Goal: Find specific page/section: Find specific page/section

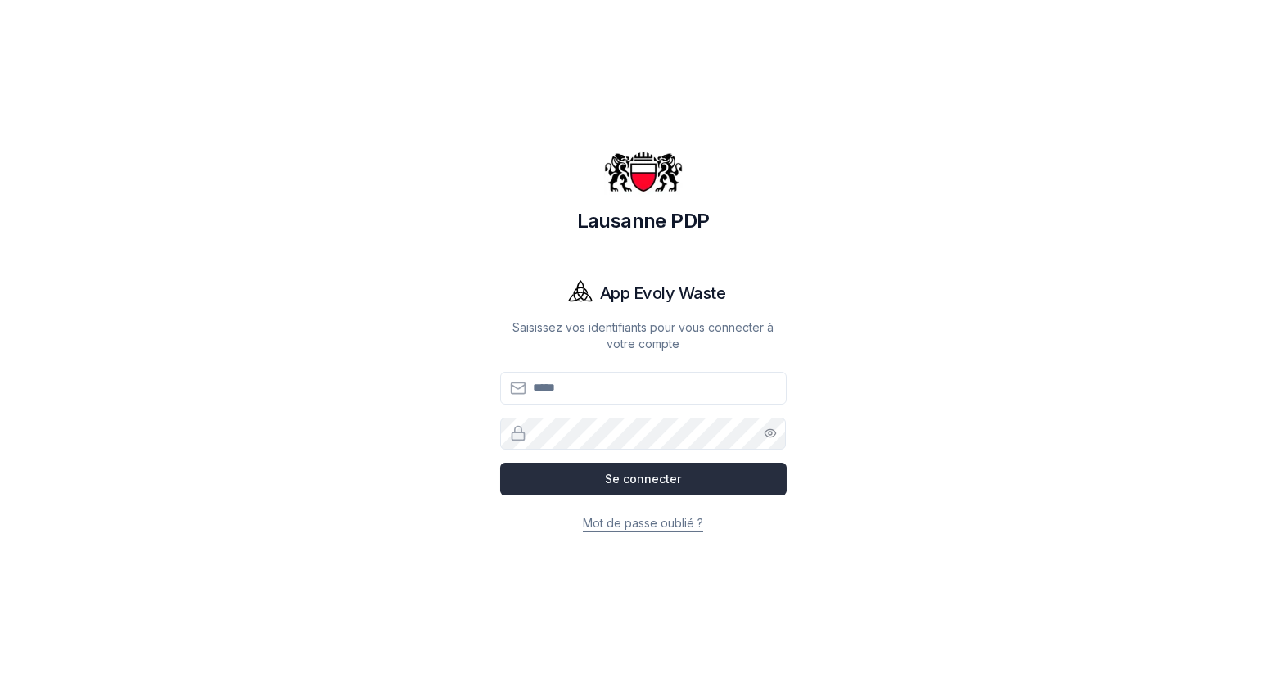
type input "**********"
click at [636, 490] on button "Se connecter" at bounding box center [643, 479] width 287 height 33
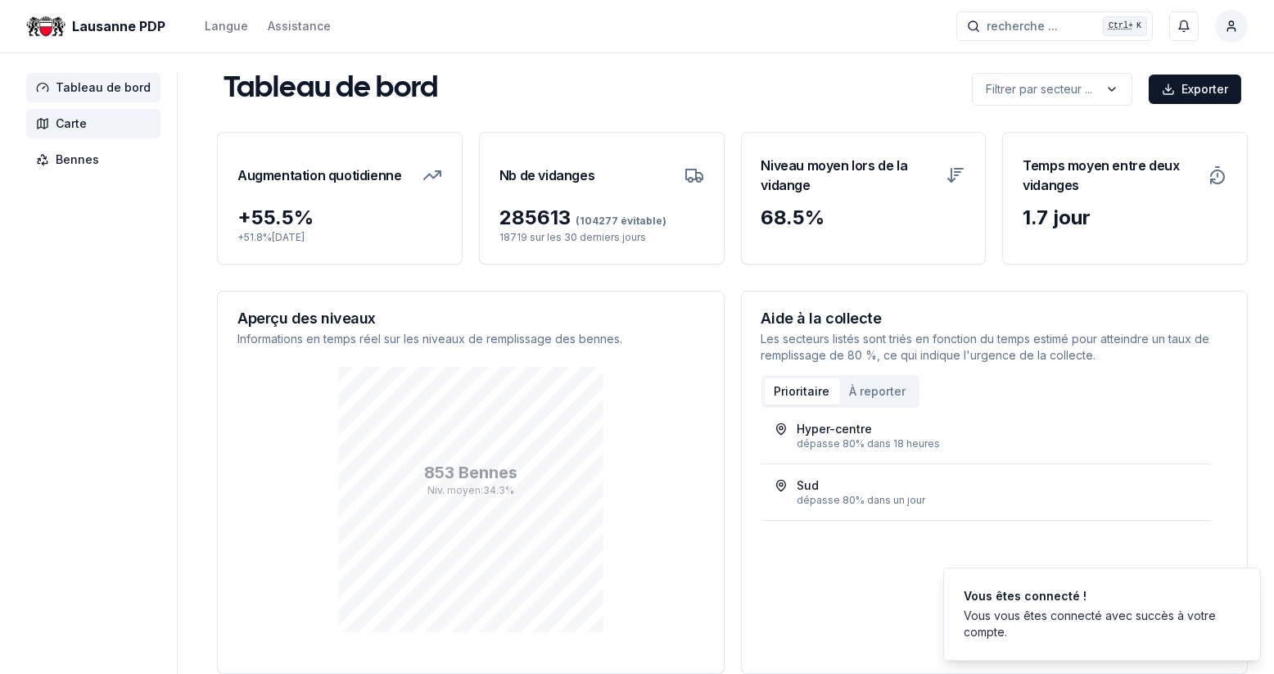
click at [47, 129] on icon at bounding box center [42, 123] width 13 height 13
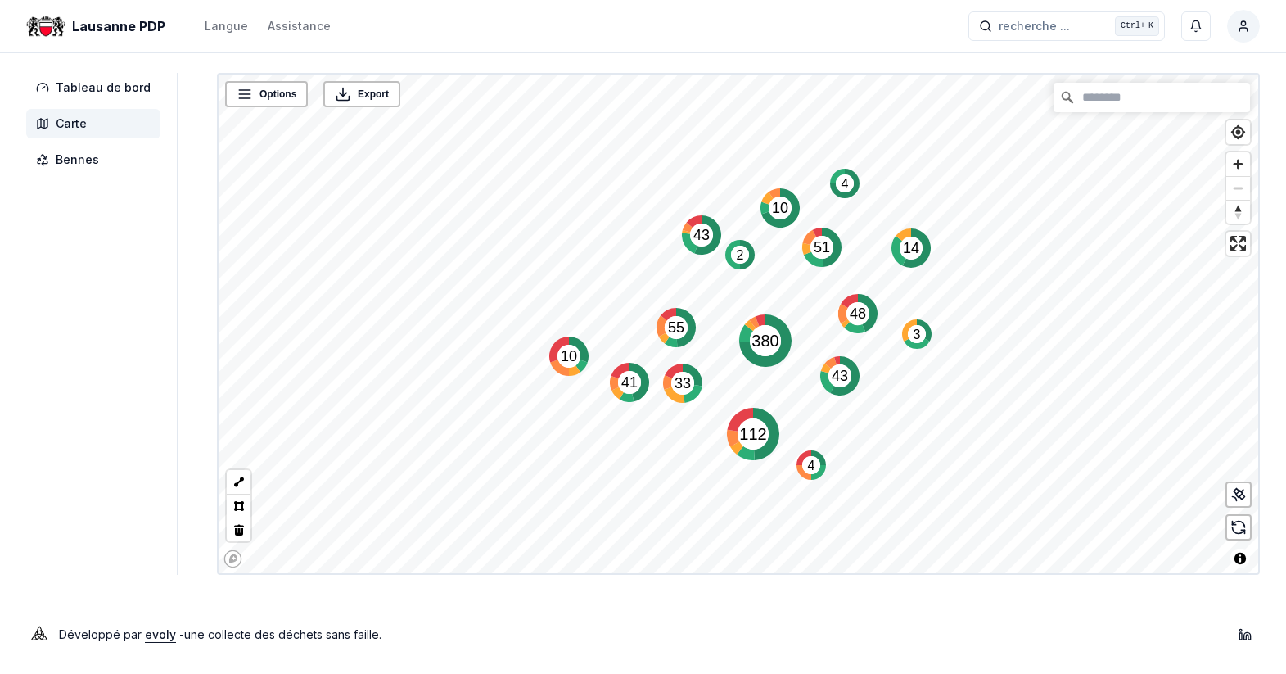
click at [700, 228] on text "43" at bounding box center [701, 235] width 16 height 16
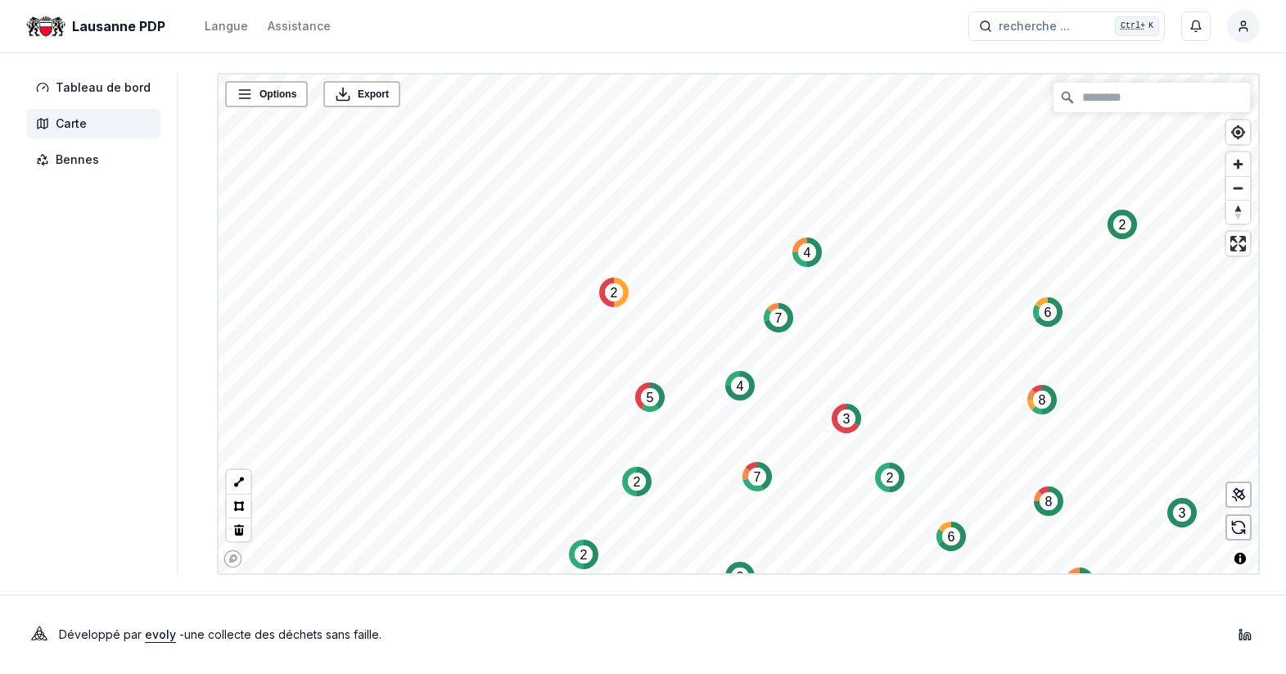
click at [775, 311] on text "7" at bounding box center [778, 318] width 7 height 14
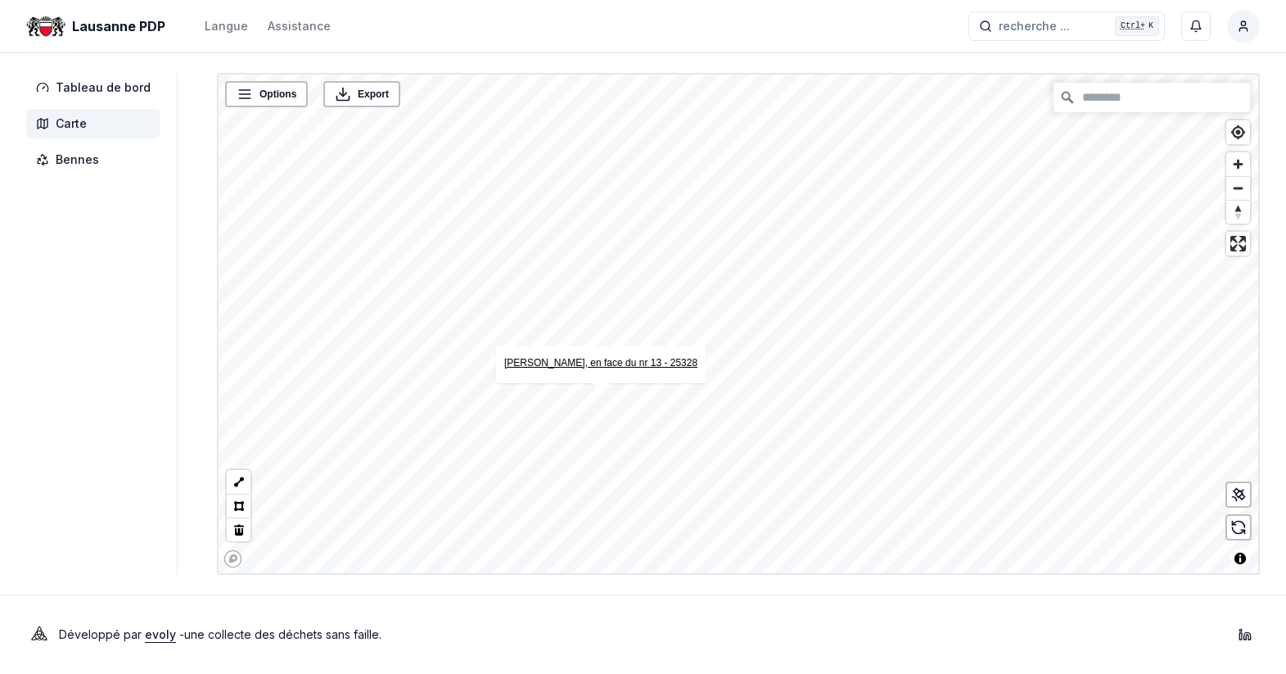
click at [587, 361] on link "Elisa Serment, en face du nr 13 - 25328" at bounding box center [600, 362] width 193 height 11
click at [475, 359] on link "Rue Edith-Burger, en face du nr°8 - 25321" at bounding box center [464, 359] width 210 height 11
click at [616, 363] on link "[GEOGRAPHIC_DATA], en face du Parc - 18369" at bounding box center [627, 360] width 213 height 11
click at [589, 0] on html "Lausanne PDP Langue Assistance recherche ... recherche ... Ctrl+ K Christian Mo…" at bounding box center [643, 337] width 1286 height 674
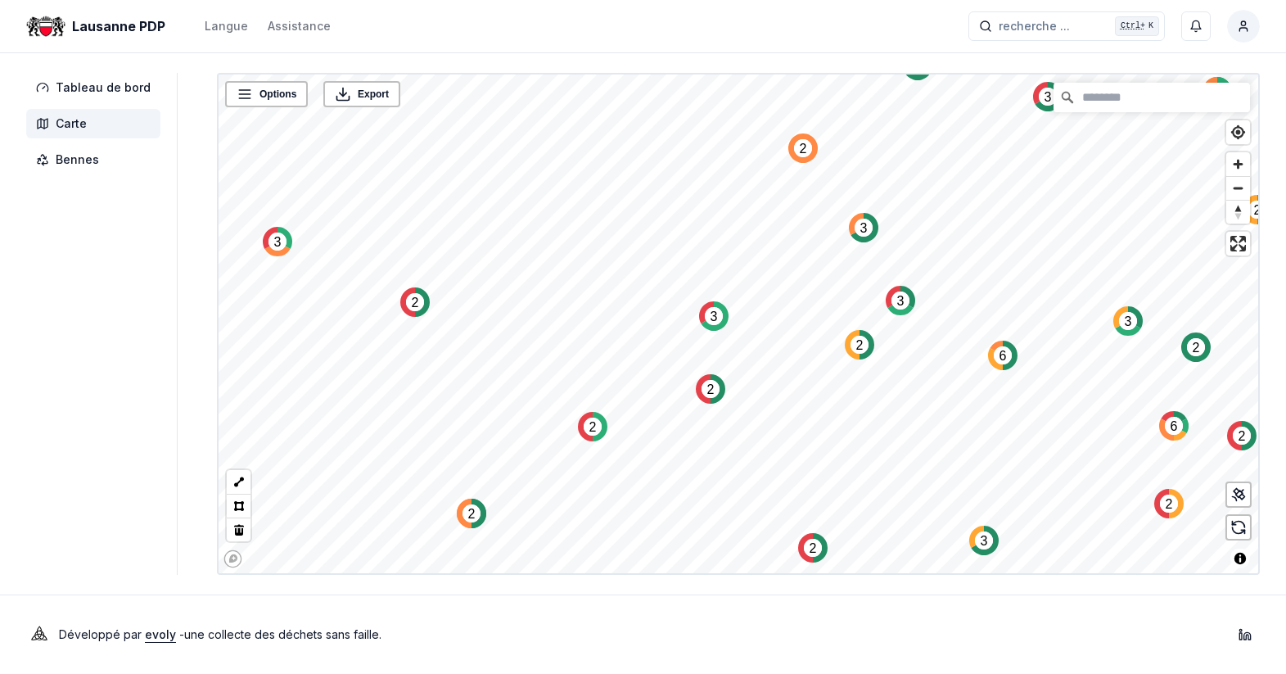
click at [1251, 24] on html "Lausanne PDP Langue Assistance recherche ... recherche ... Ctrl+ K Christian Mo…" at bounding box center [643, 337] width 1286 height 674
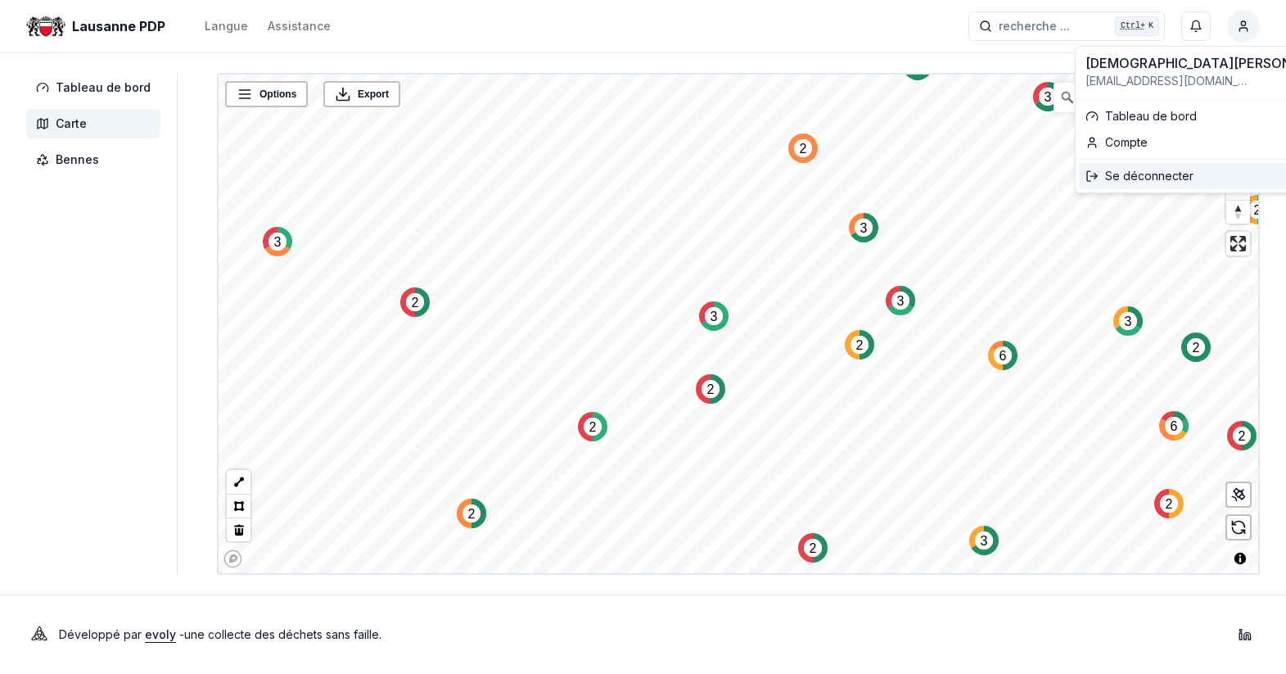
click at [1165, 179] on div "Se déconnecter" at bounding box center [1214, 176] width 270 height 26
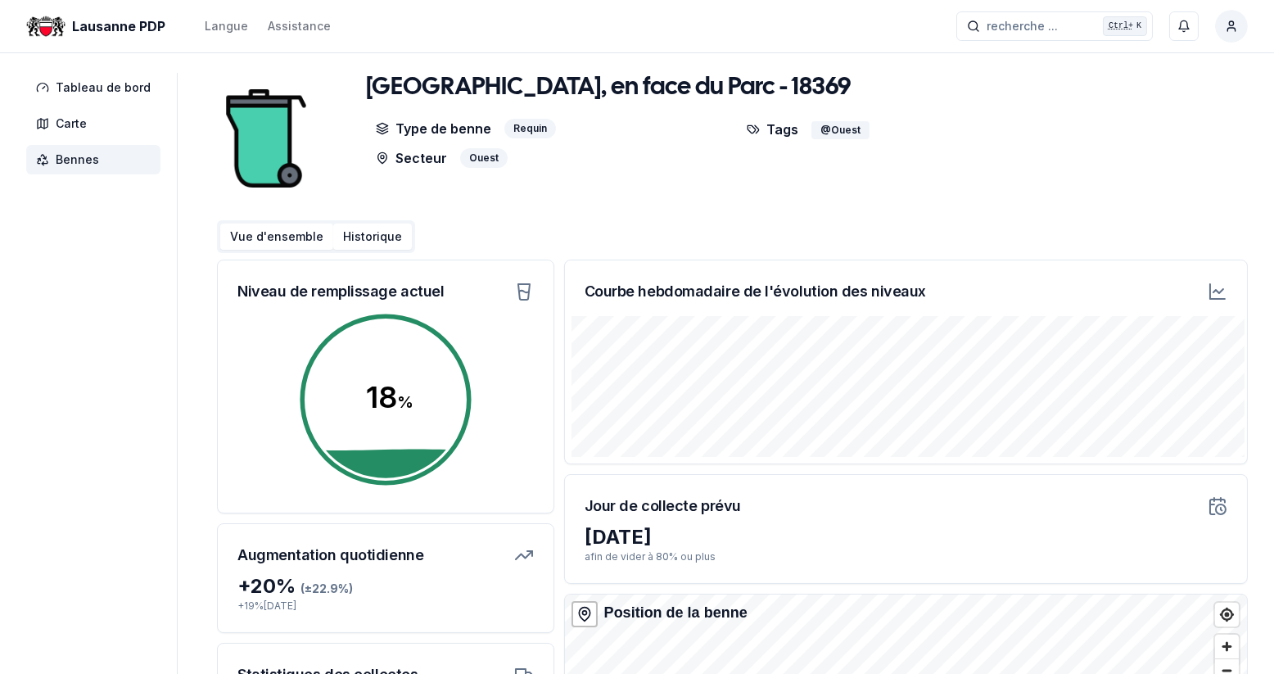
click at [362, 240] on button "Historique" at bounding box center [372, 236] width 79 height 26
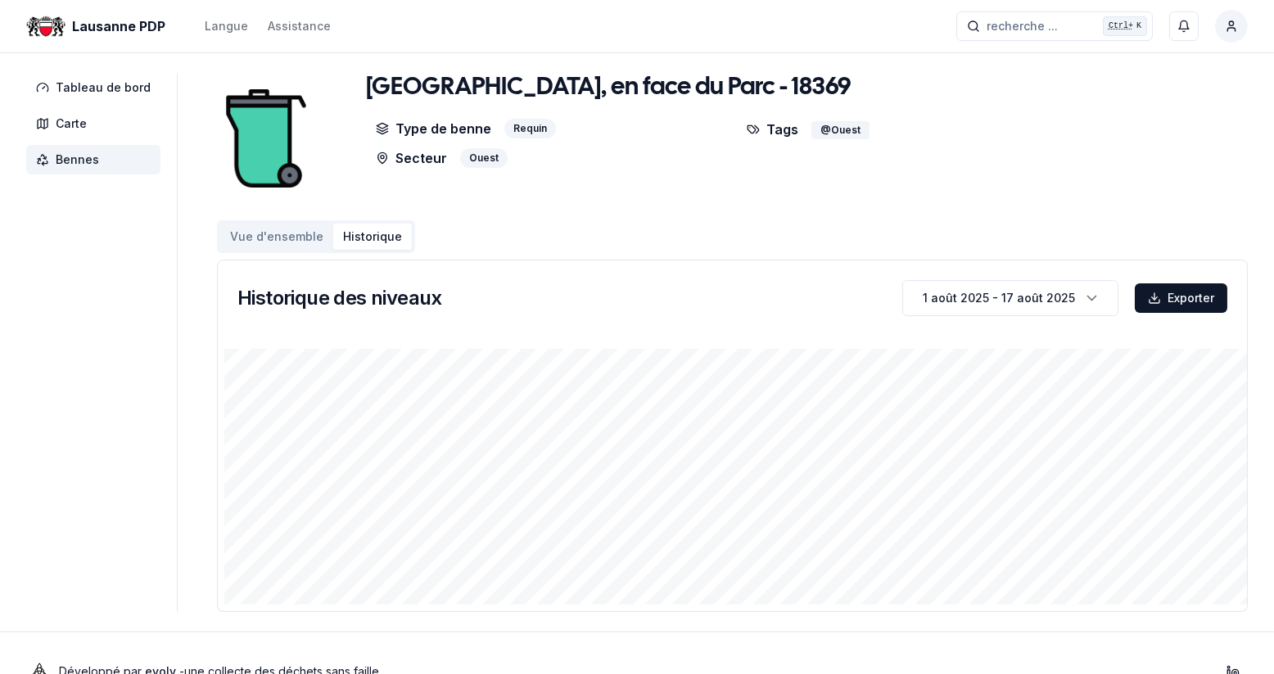
click at [257, 233] on button "Vue d'ensemble" at bounding box center [276, 236] width 113 height 26
